Goal: Task Accomplishment & Management: Use online tool/utility

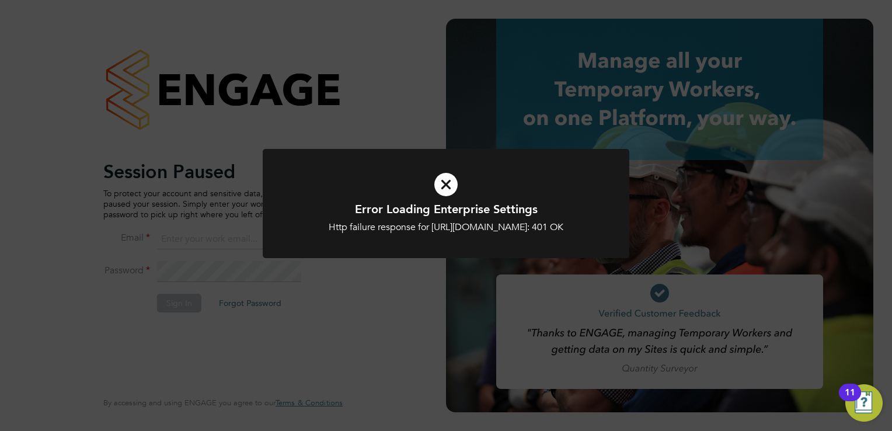
type input "[EMAIL_ADDRESS][DOMAIN_NAME]"
click at [442, 189] on icon at bounding box center [446, 185] width 304 height 46
click at [442, 183] on icon at bounding box center [446, 185] width 304 height 46
click at [444, 183] on icon at bounding box center [446, 185] width 304 height 46
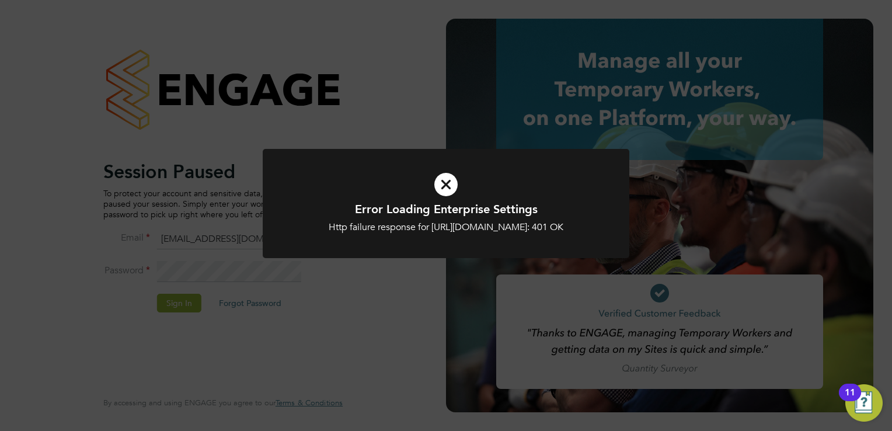
click at [447, 193] on icon at bounding box center [446, 185] width 304 height 46
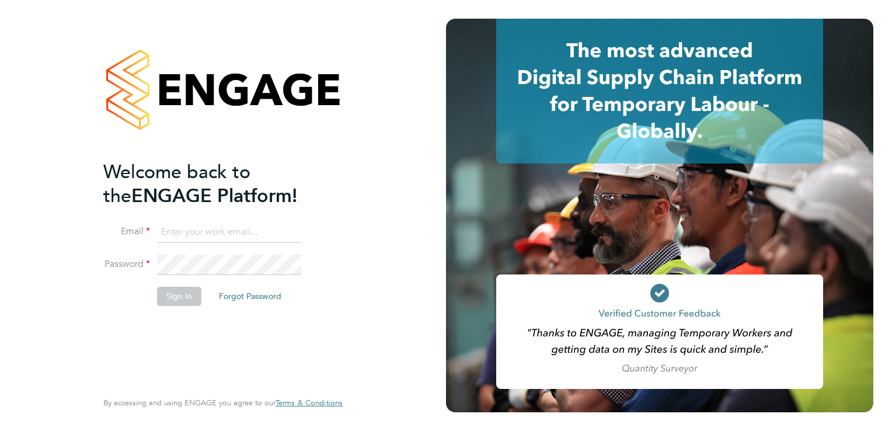
type input "[EMAIL_ADDRESS][DOMAIN_NAME]"
click at [207, 354] on div "Welcome back to the ENGAGE Platform! Email trades@construction-resources.co.uk …" at bounding box center [217, 274] width 228 height 228
click at [185, 286] on li "Password" at bounding box center [217, 271] width 228 height 33
click at [185, 288] on button "Sign In" at bounding box center [179, 296] width 44 height 19
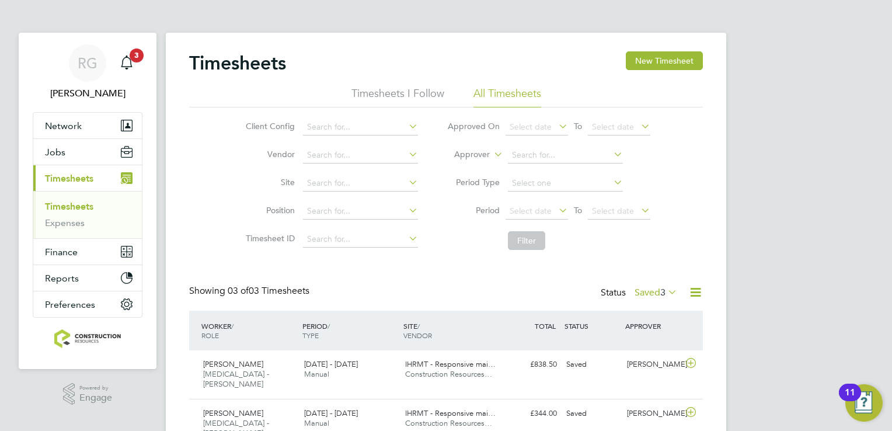
click at [70, 209] on link "Timesheets" at bounding box center [69, 206] width 48 height 11
